Goal: Information Seeking & Learning: Learn about a topic

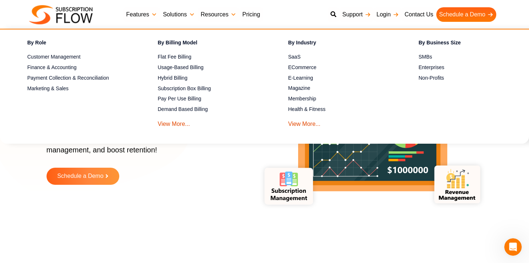
click at [219, 187] on div "Request a free Trial Schedule a Demo" at bounding box center [146, 182] width 198 height 28
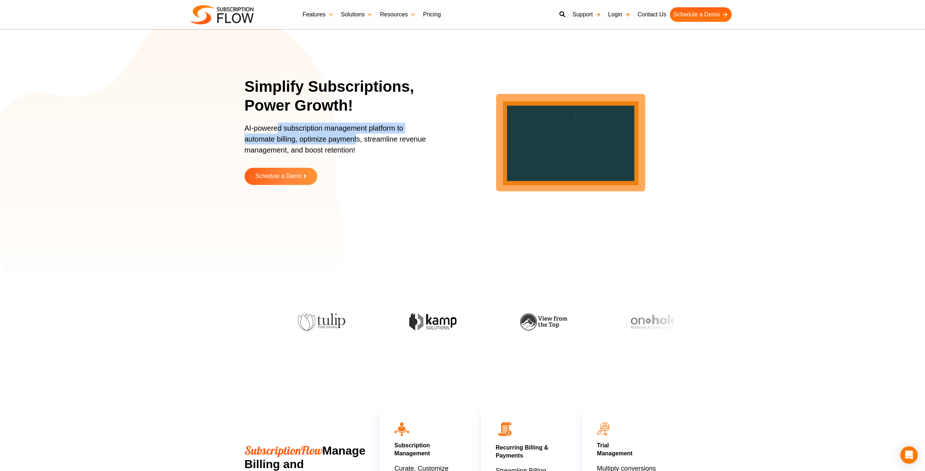
click at [367, 149] on p "AI-powered subscription management platform to automate billing, optimize payme…" at bounding box center [339, 143] width 189 height 40
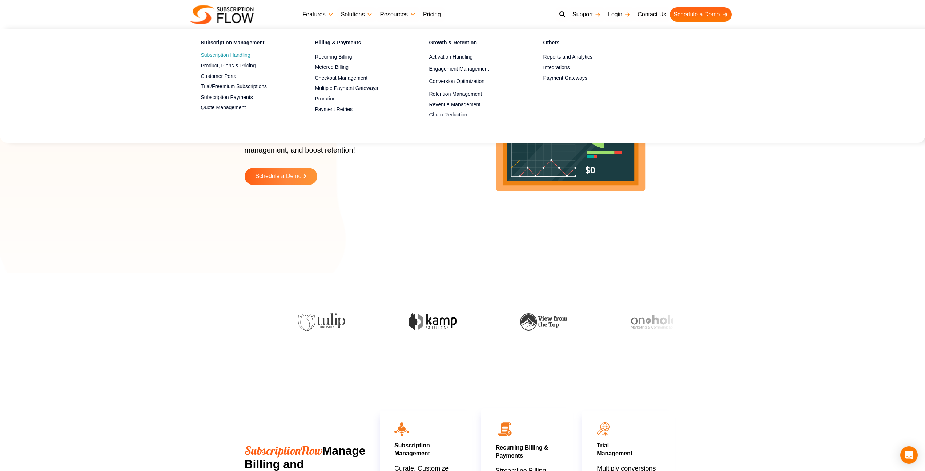
click at [224, 52] on link "Subscription Handling" at bounding box center [245, 55] width 89 height 9
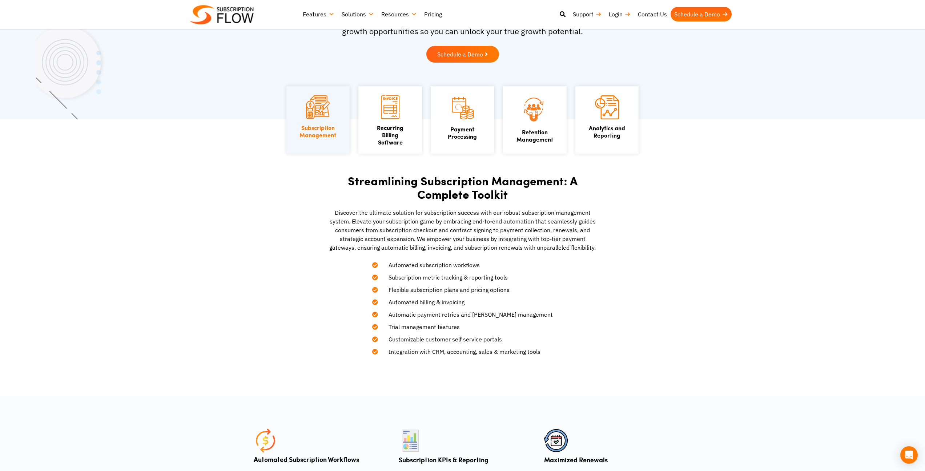
scroll to position [99, 0]
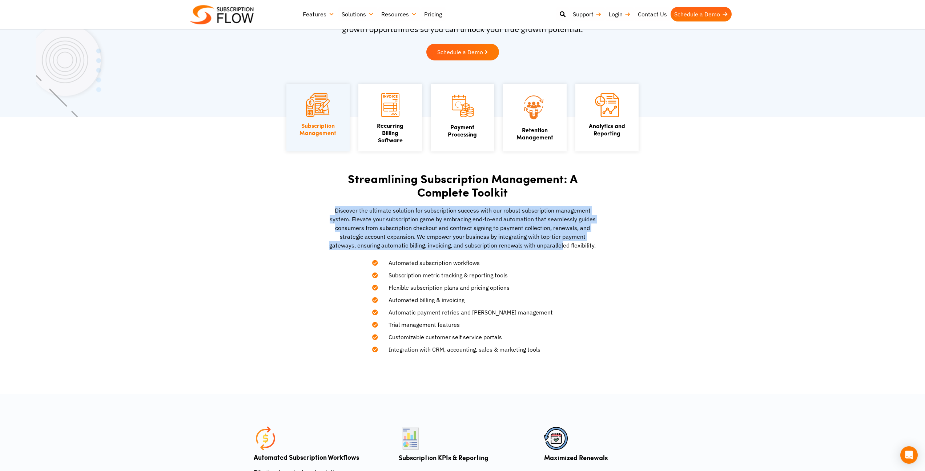
drag, startPoint x: 336, startPoint y: 213, endPoint x: 563, endPoint y: 248, distance: 229.9
click at [563, 248] on p "Discover the ultimate solution for subscription success with our robust subscri…" at bounding box center [462, 228] width 269 height 44
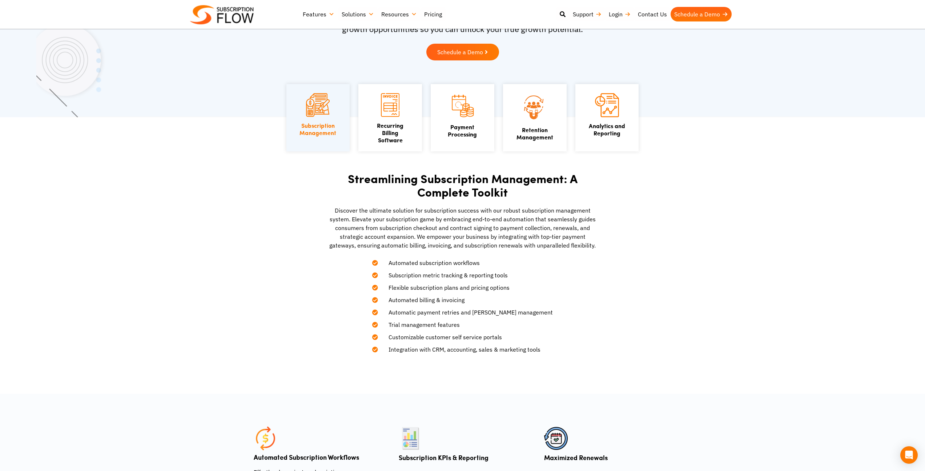
click at [588, 257] on div "Streamlining Subscription Management: A Complete Toolkit Discover the ultimate …" at bounding box center [463, 262] width 276 height 189
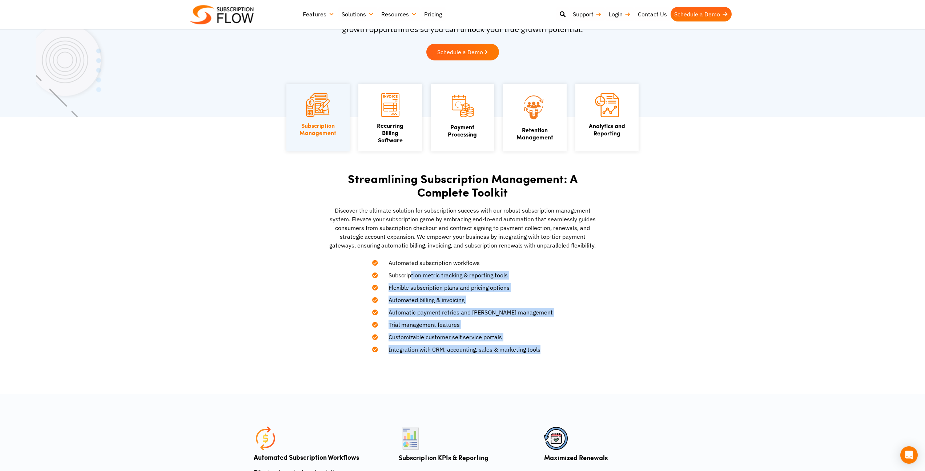
drag, startPoint x: 555, startPoint y: 362, endPoint x: 415, endPoint y: 275, distance: 164.6
click at [416, 276] on section "Streamlining Subscription Management: A Complete Toolkit Discover the ultimate …" at bounding box center [462, 255] width 925 height 276
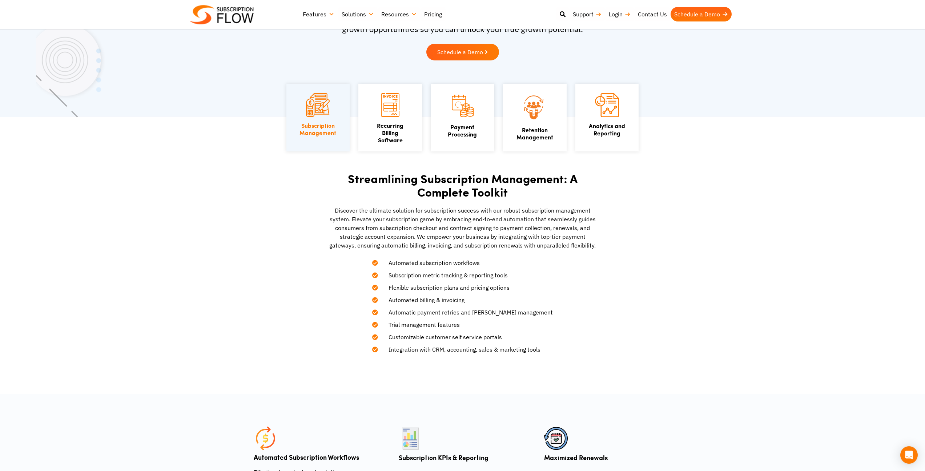
click at [332, 240] on p "Discover the ultimate solution for subscription success with our robust subscri…" at bounding box center [462, 228] width 269 height 44
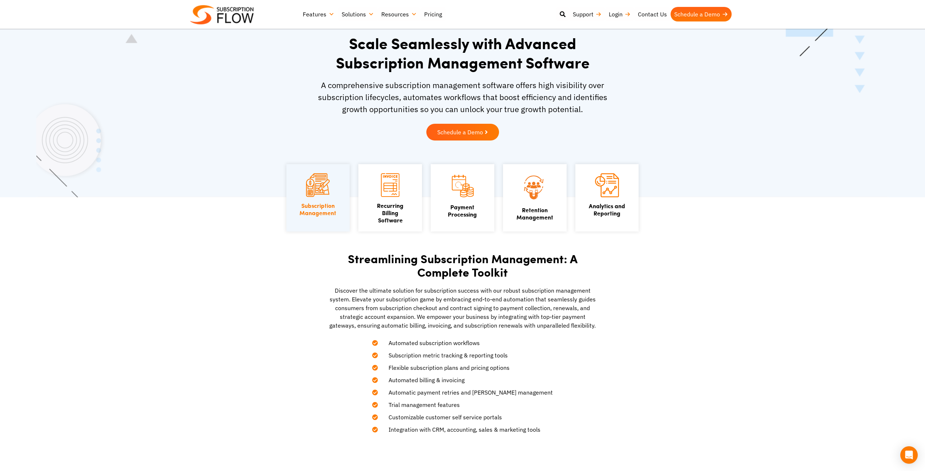
scroll to position [0, 0]
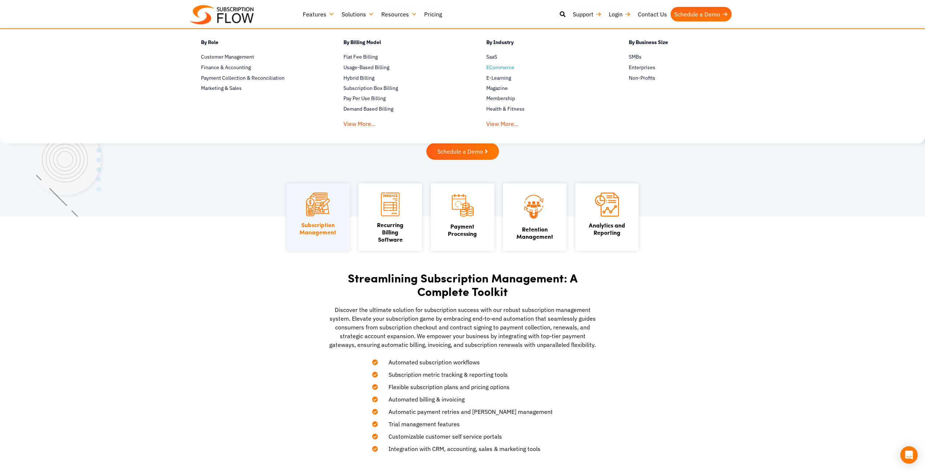
click at [495, 68] on span "ECommerce" at bounding box center [501, 68] width 28 height 8
